Goal: Check status

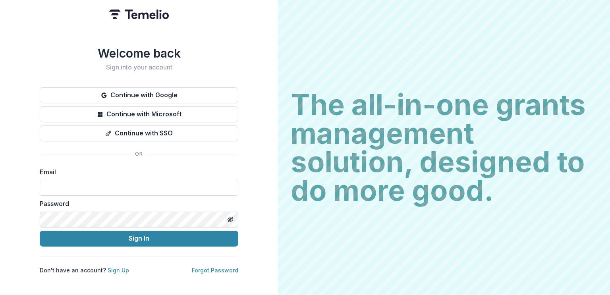
click at [139, 188] on input at bounding box center [139, 188] width 199 height 16
type input "**********"
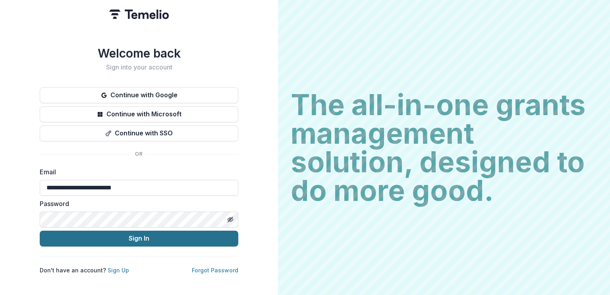
click at [136, 240] on button "Sign In" at bounding box center [139, 239] width 199 height 16
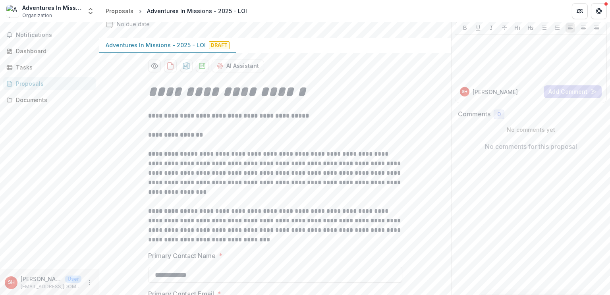
scroll to position [60, 0]
